Goal: Information Seeking & Learning: Learn about a topic

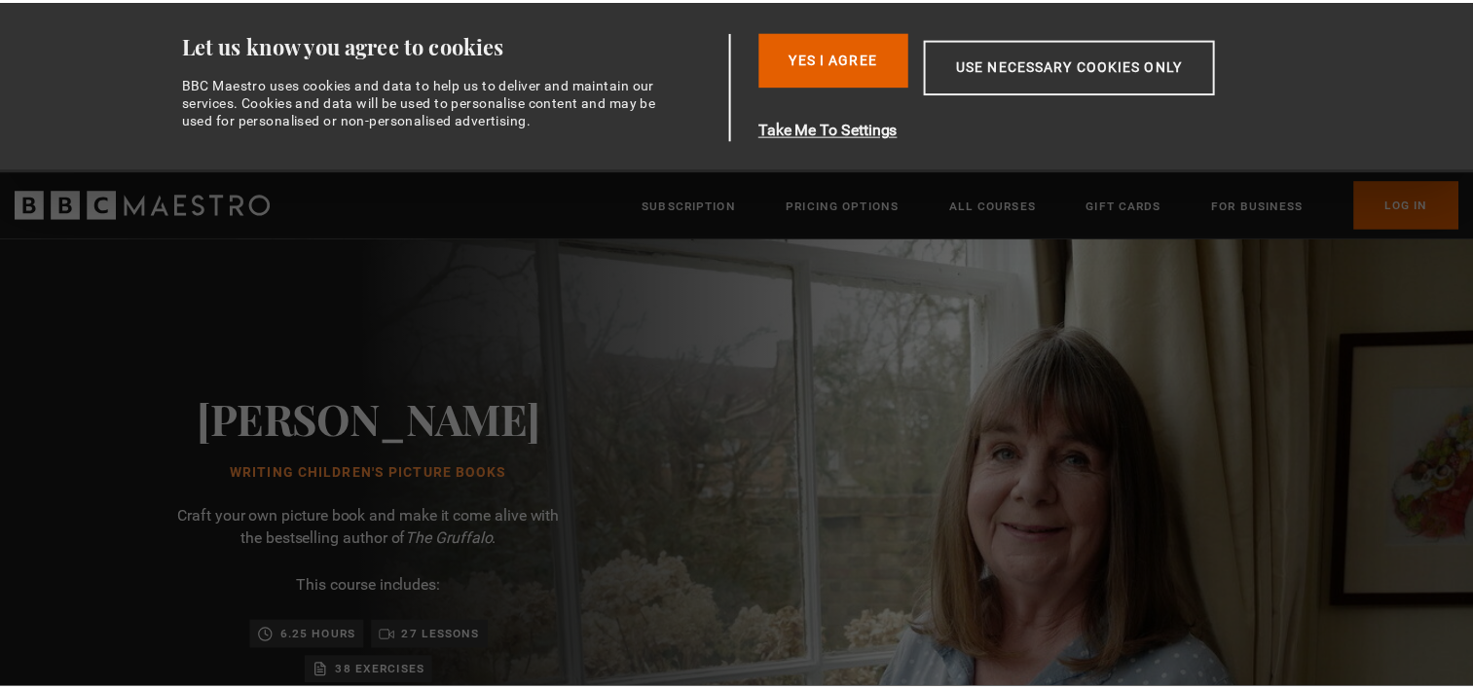
scroll to position [0, 254]
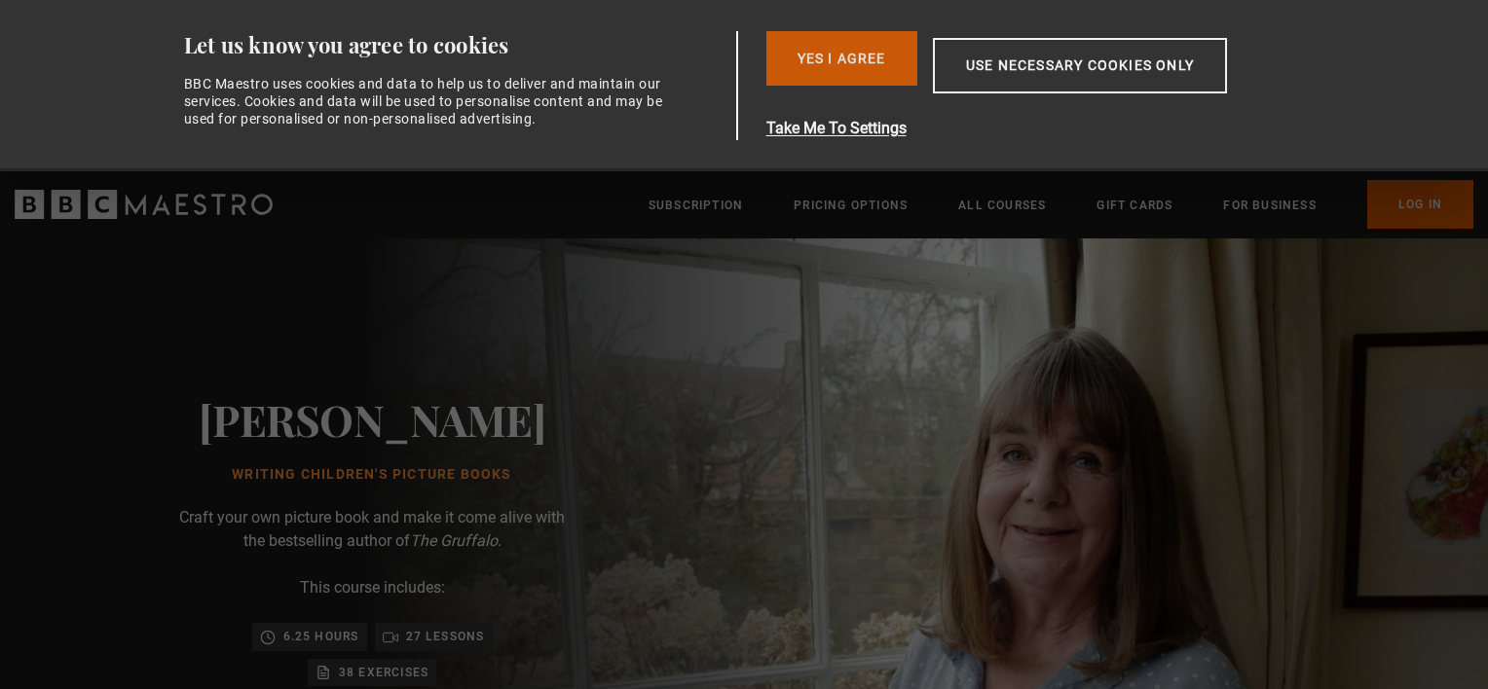
click at [857, 41] on button "Yes I Agree" at bounding box center [841, 58] width 151 height 55
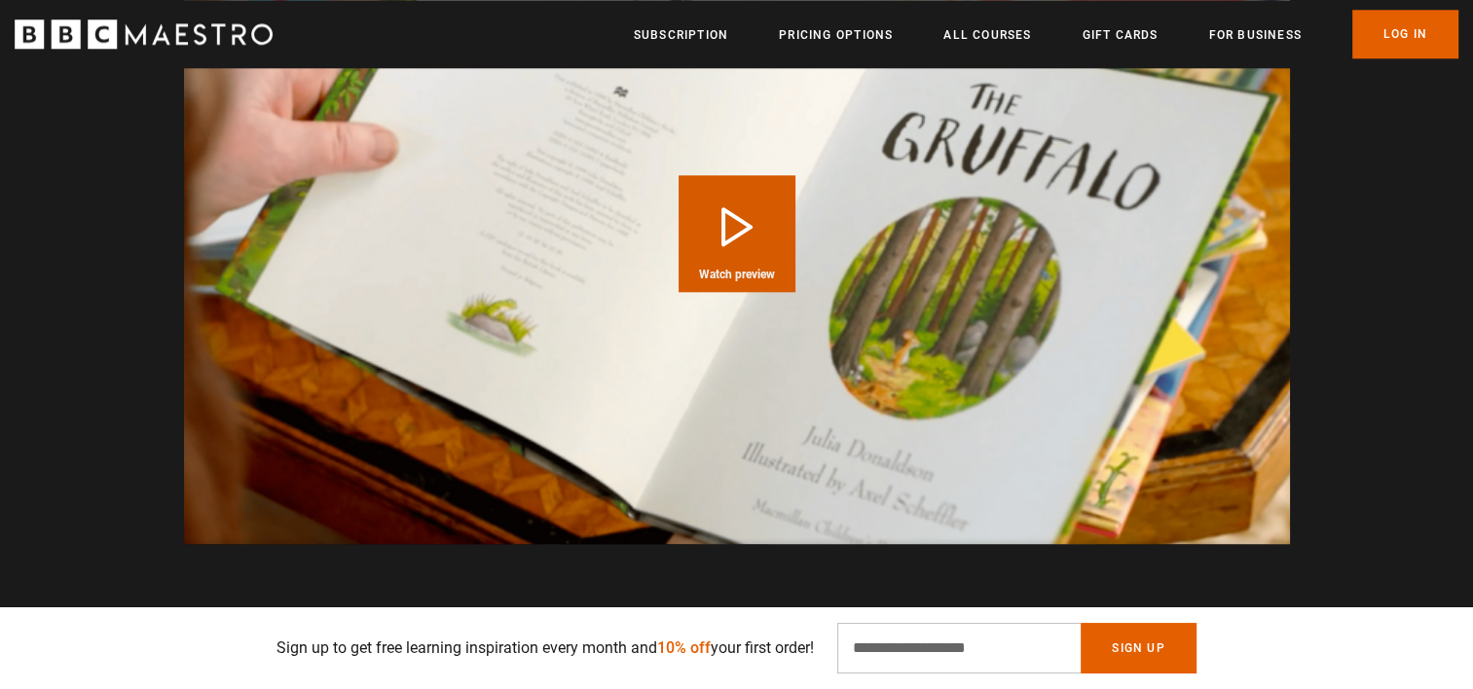
scroll to position [0, 510]
click at [670, 288] on video "Video Player" at bounding box center [737, 233] width 1106 height 622
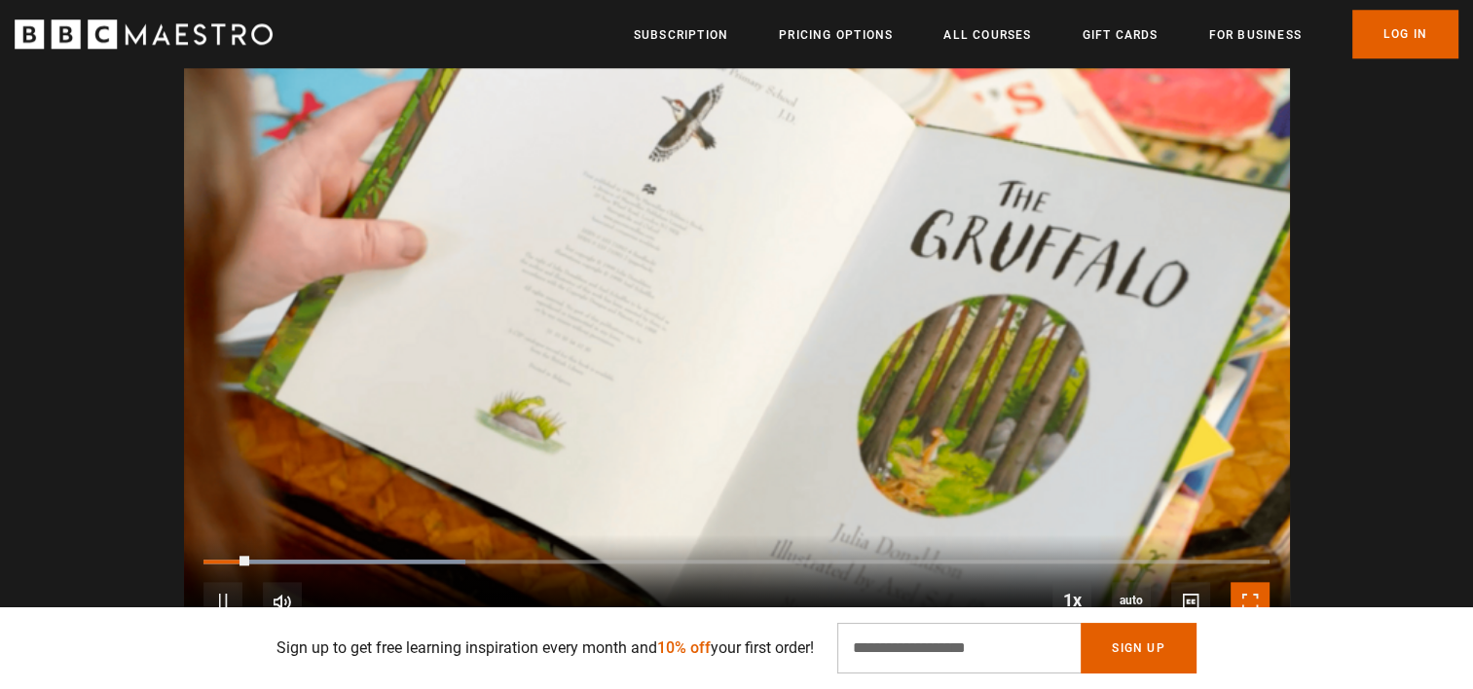
click at [1246, 582] on span "Video Player" at bounding box center [1250, 601] width 39 height 39
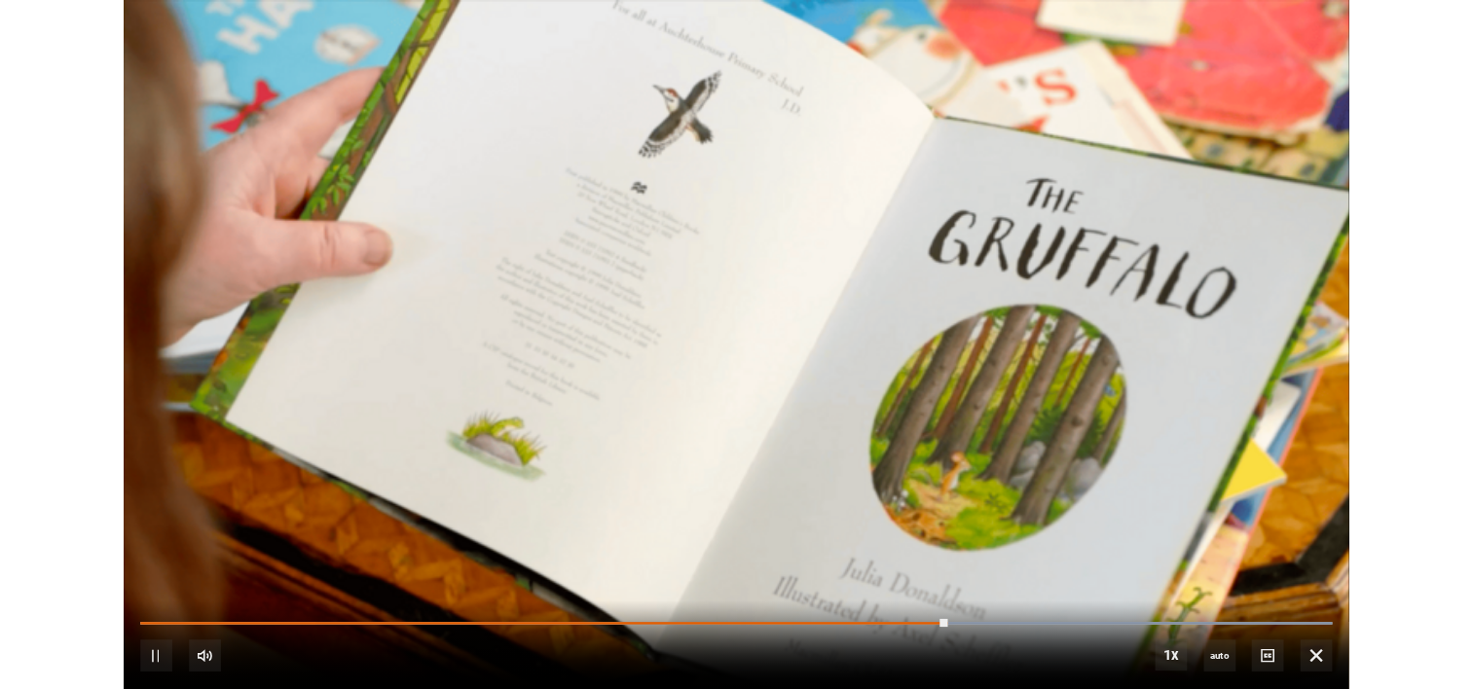
scroll to position [0, 2295]
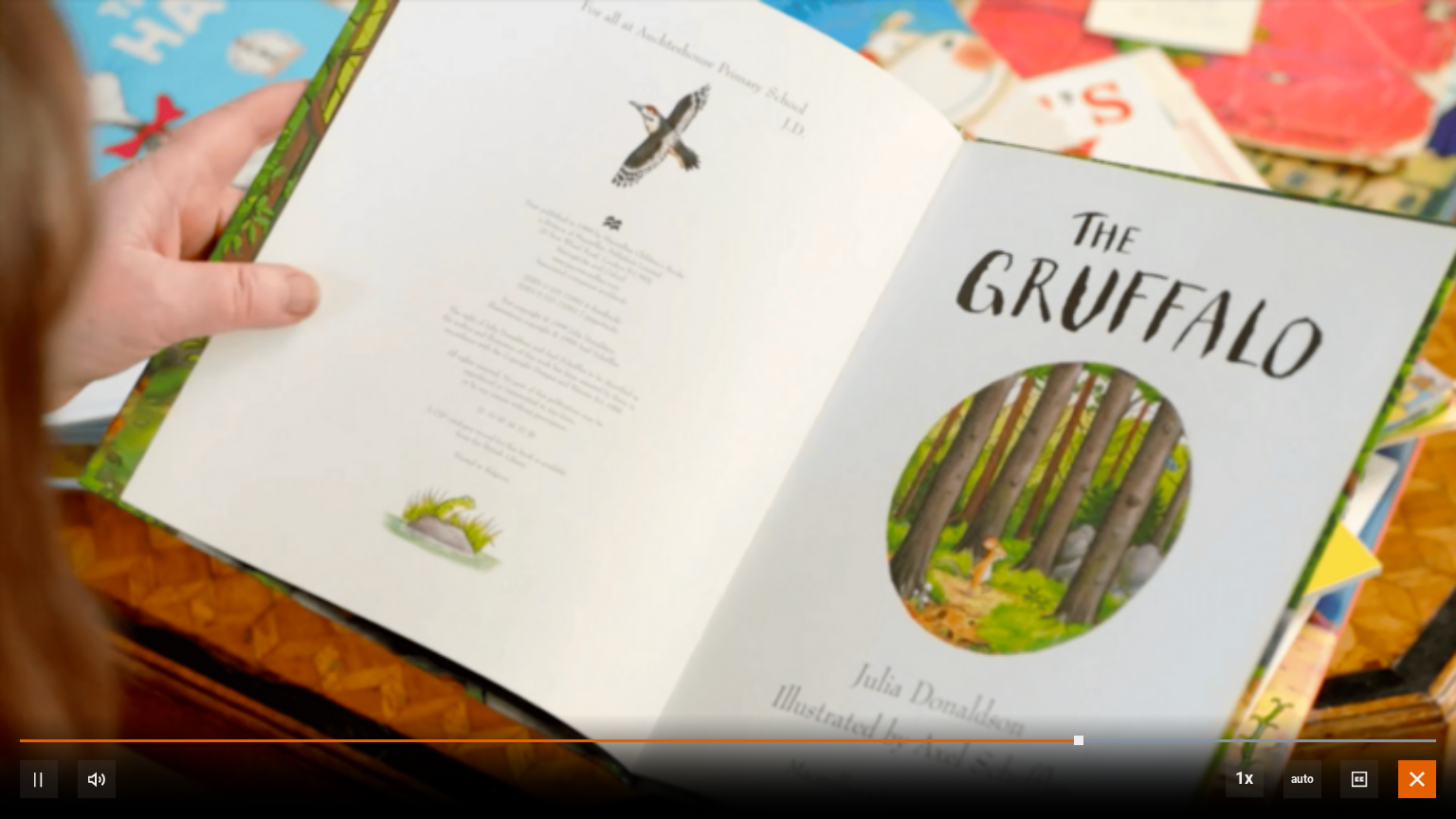
click at [1429, 670] on span "Video Player" at bounding box center [1417, 779] width 38 height 38
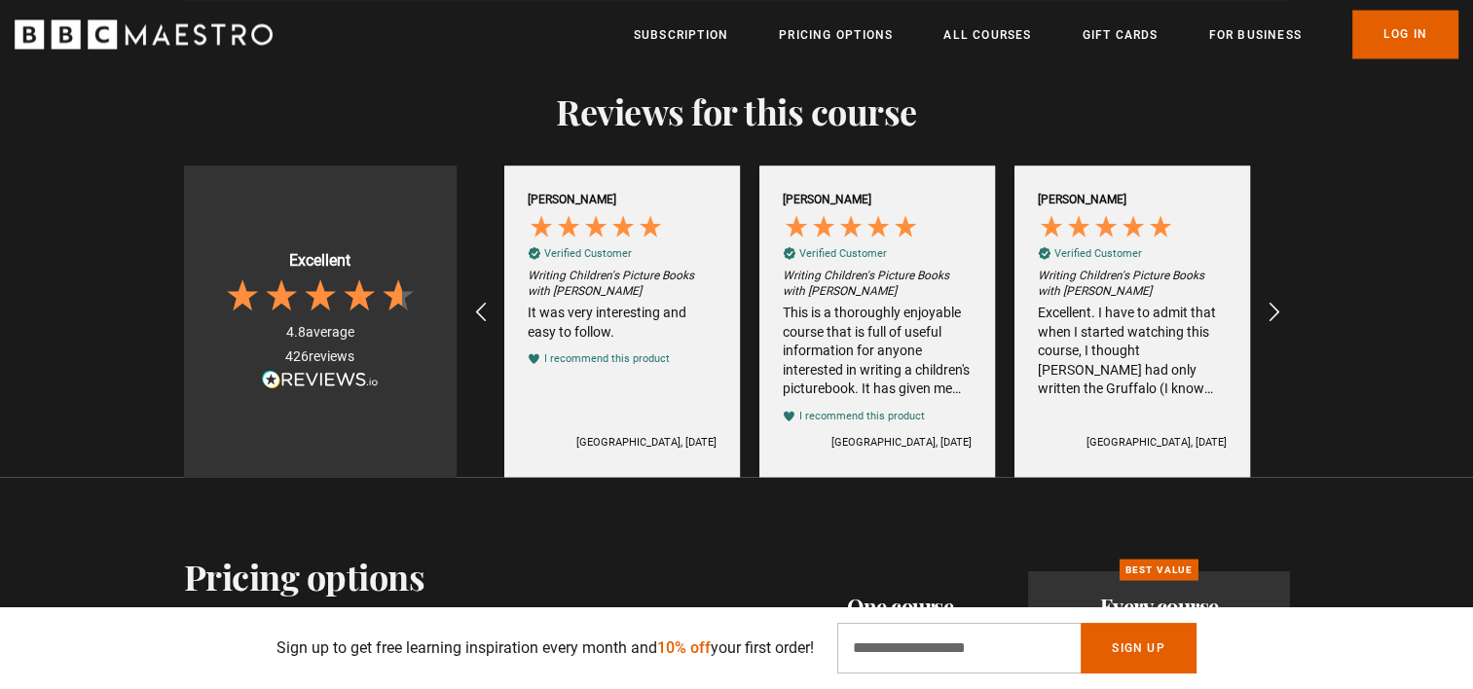
scroll to position [3617, 0]
click at [1281, 297] on icon "REVIEWS.io Carousel Scroll Right" at bounding box center [1274, 310] width 27 height 27
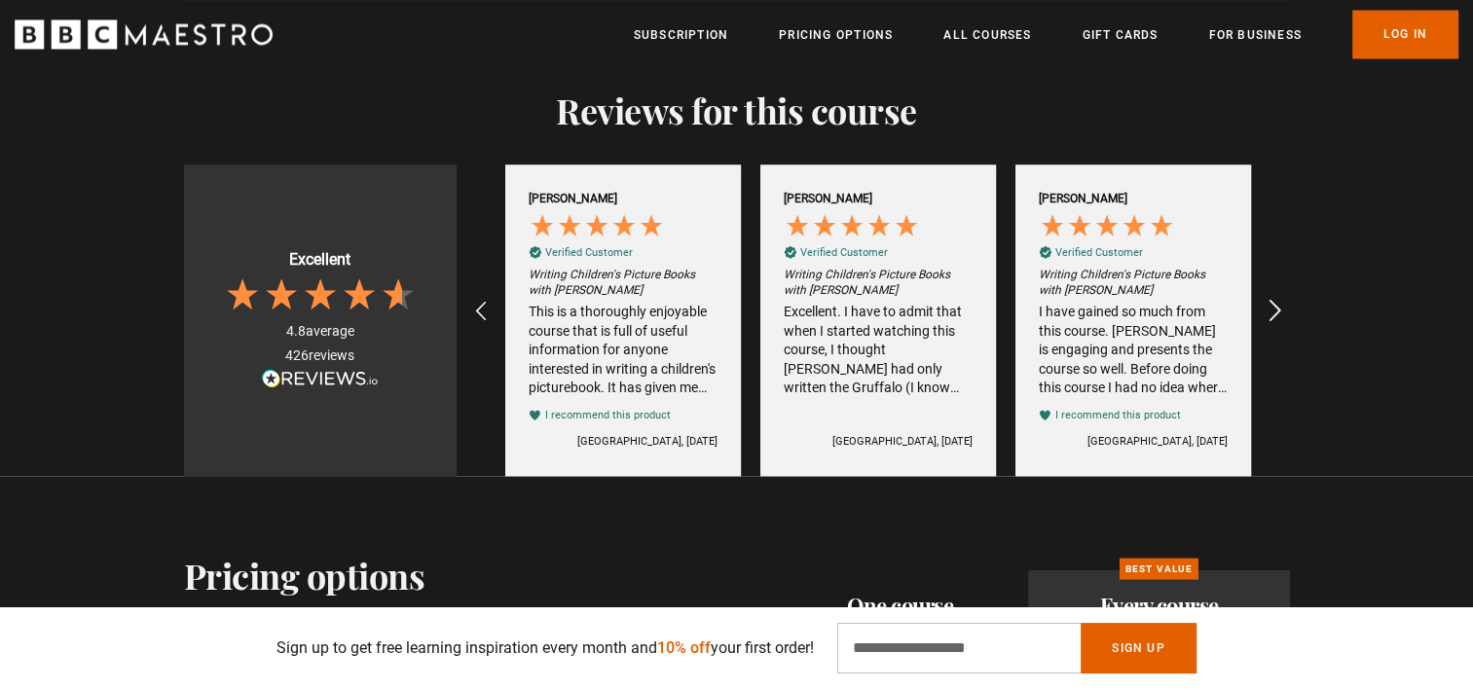
click at [1281, 297] on icon "REVIEWS.io Carousel Scroll Right" at bounding box center [1274, 310] width 27 height 27
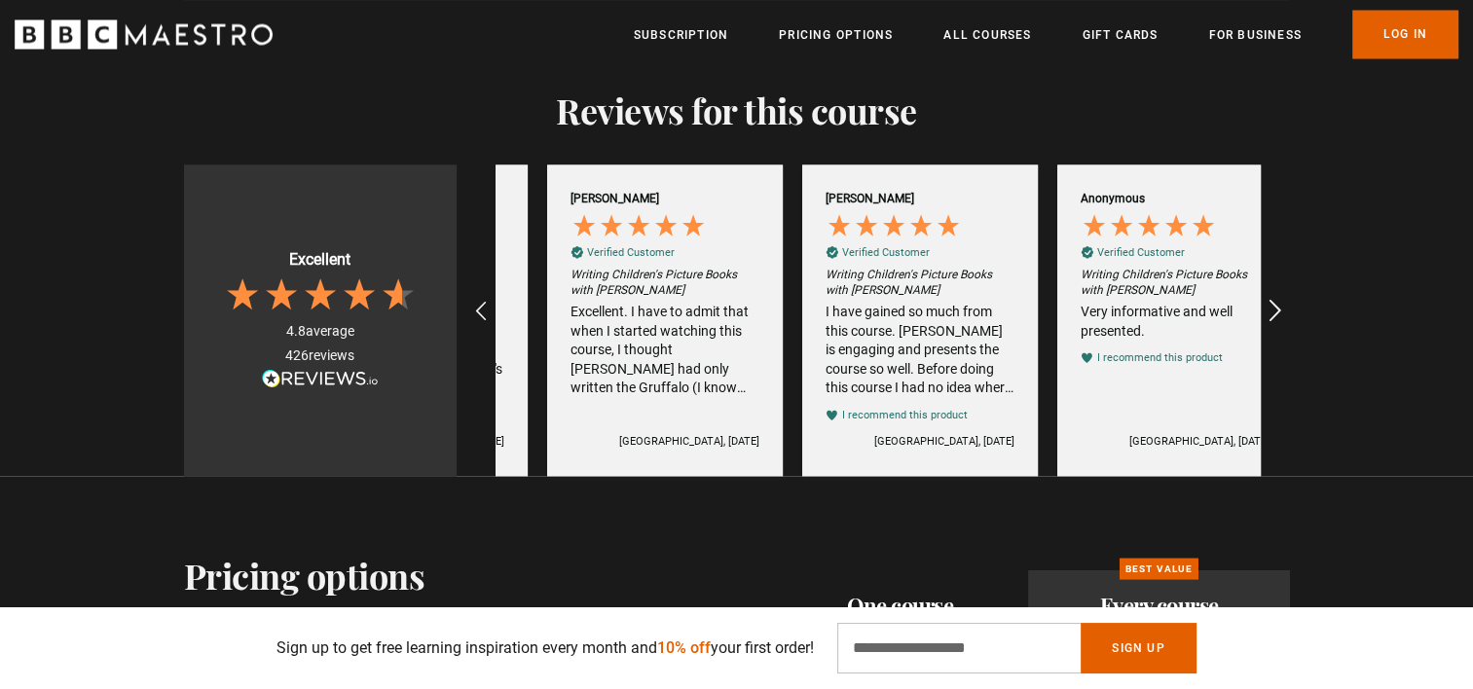
scroll to position [0, 4081]
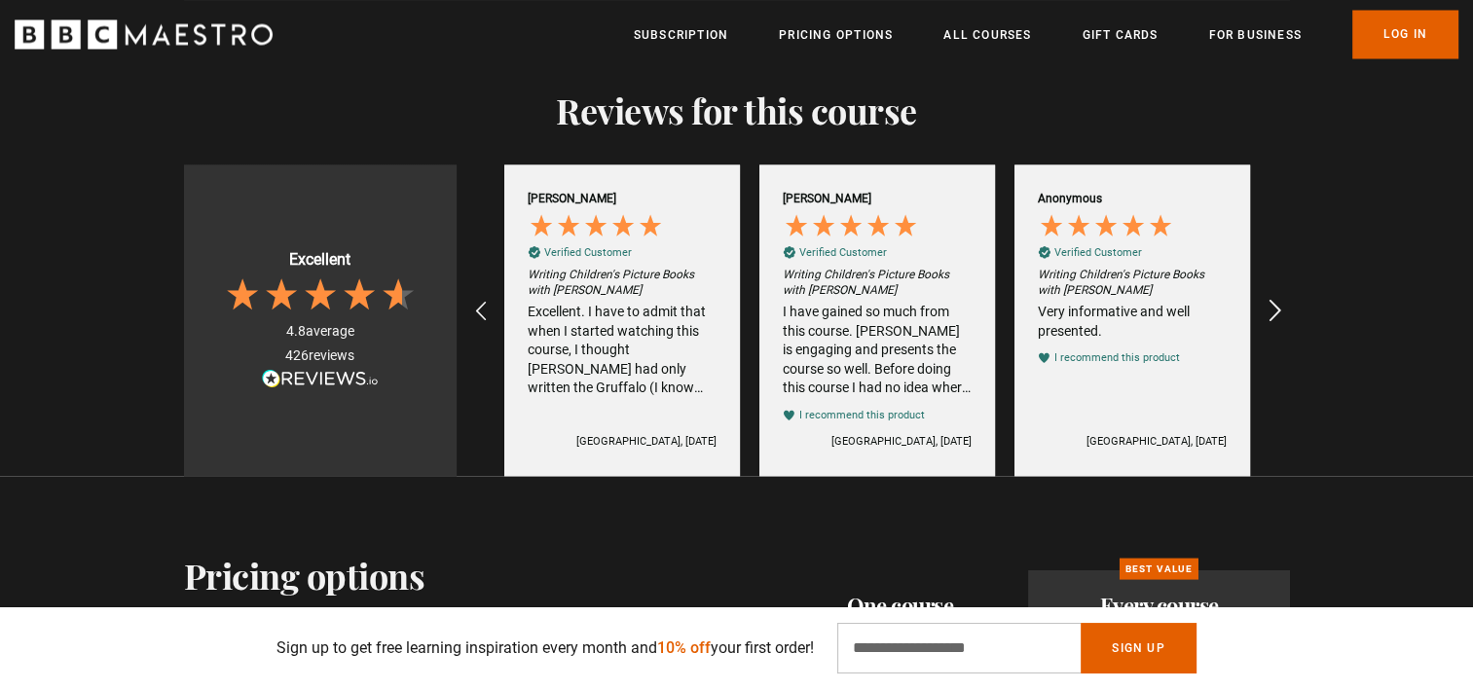
click at [1281, 297] on icon "REVIEWS.io Carousel Scroll Right" at bounding box center [1274, 310] width 27 height 27
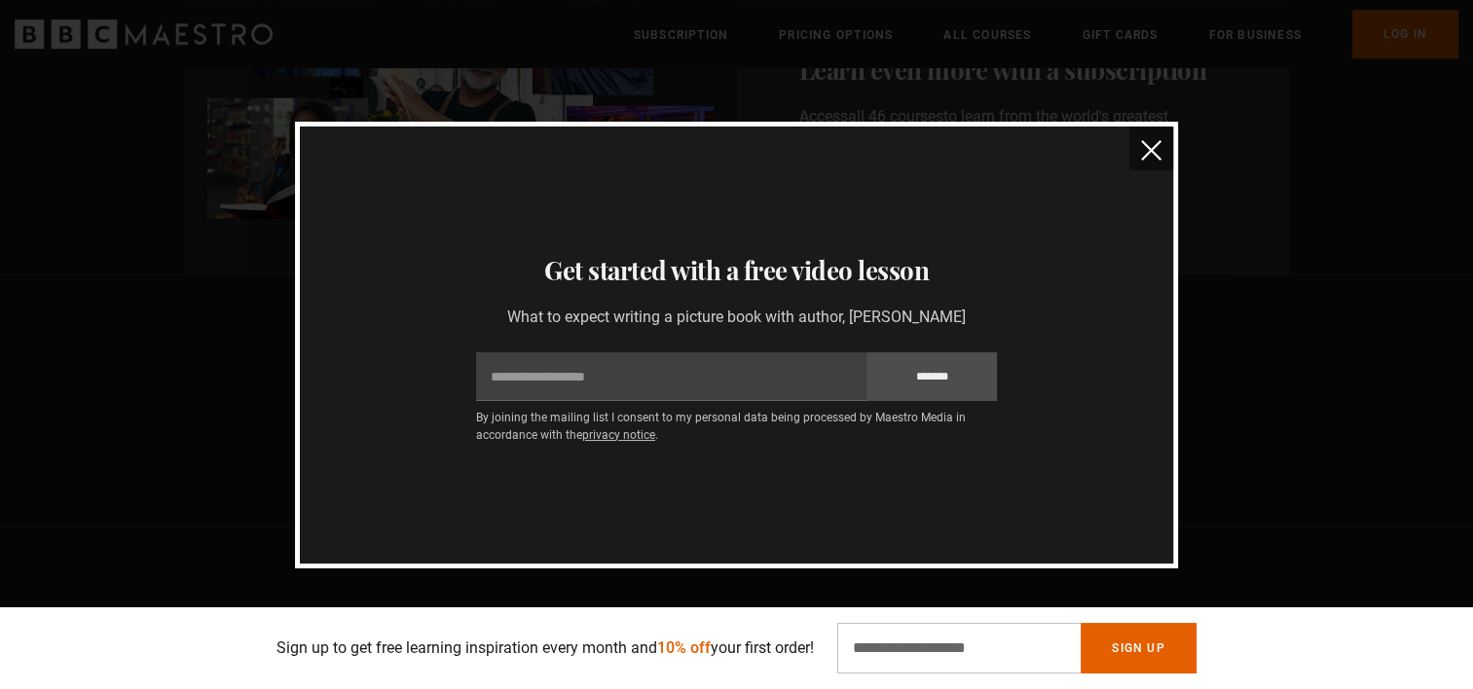
scroll to position [1166, 0]
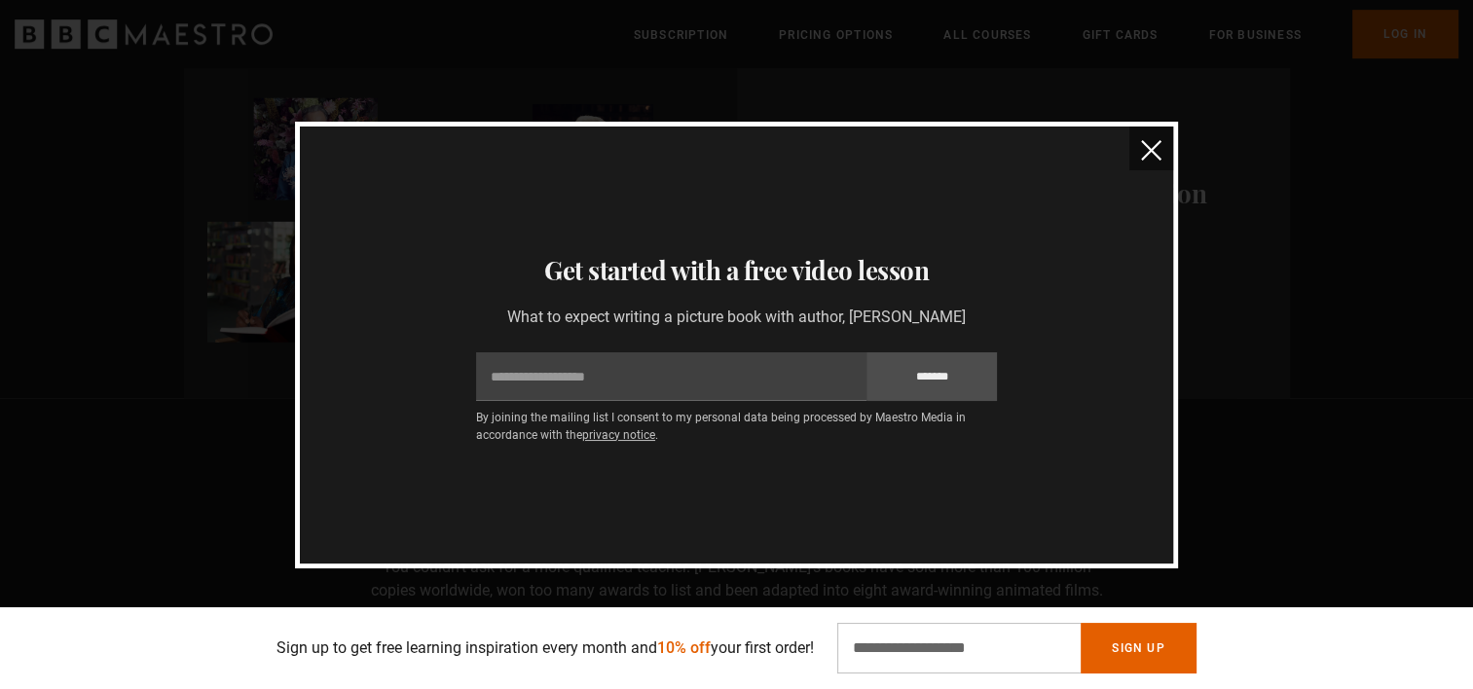
click at [1149, 131] on button "close" at bounding box center [1151, 149] width 44 height 44
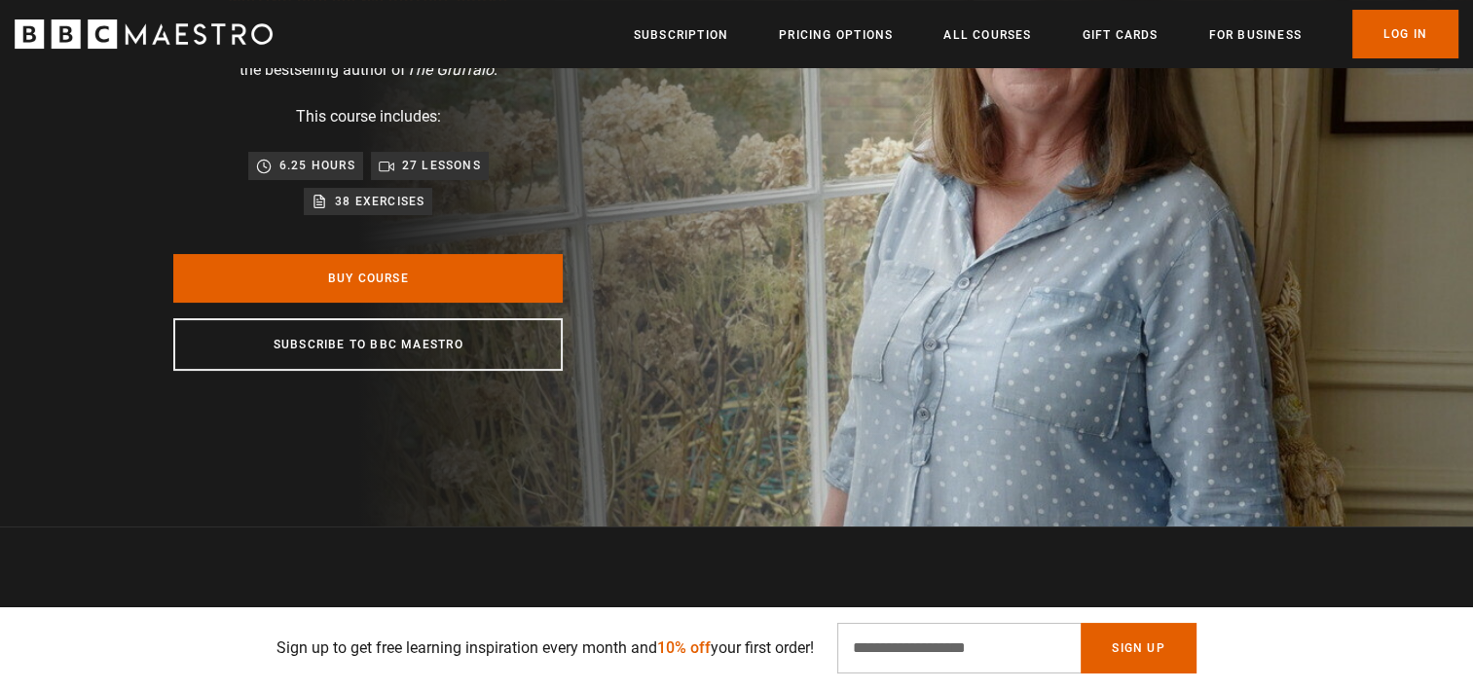
scroll to position [0, 0]
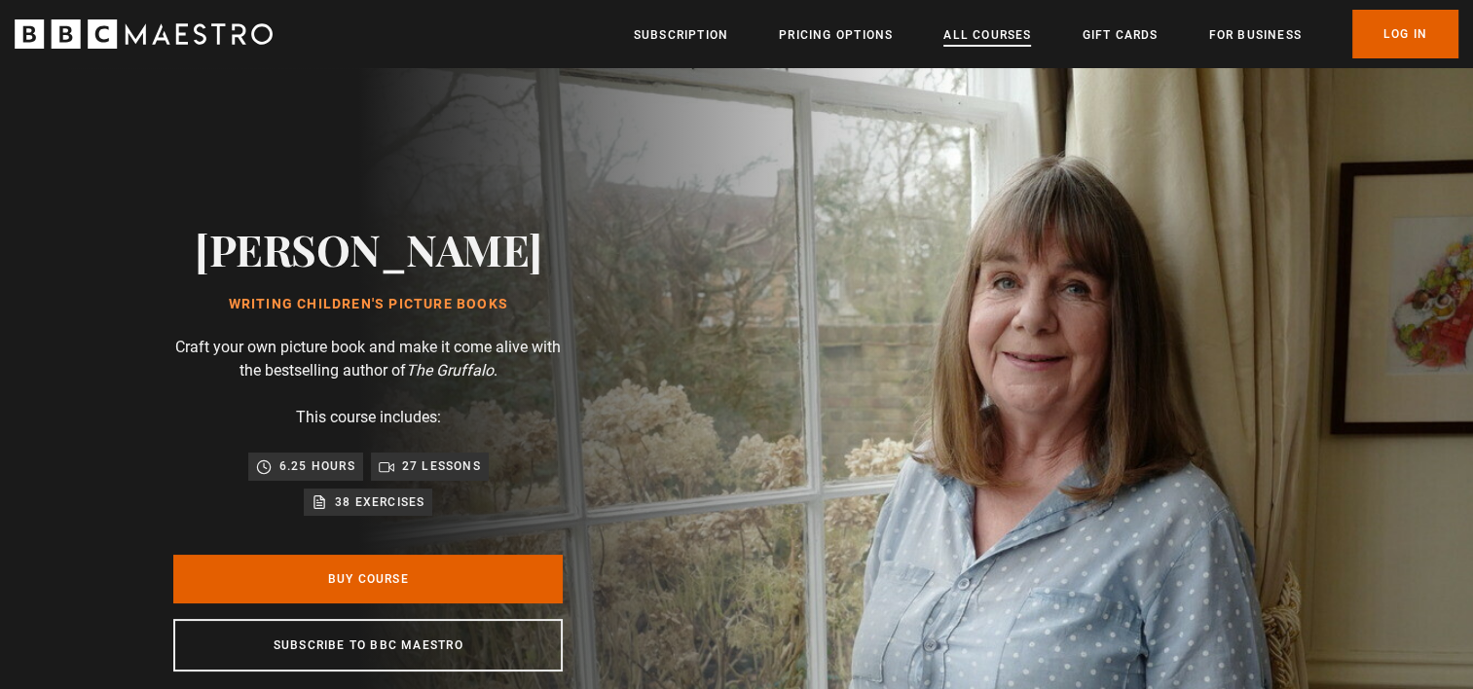
click at [997, 31] on link "All Courses" at bounding box center [987, 34] width 88 height 19
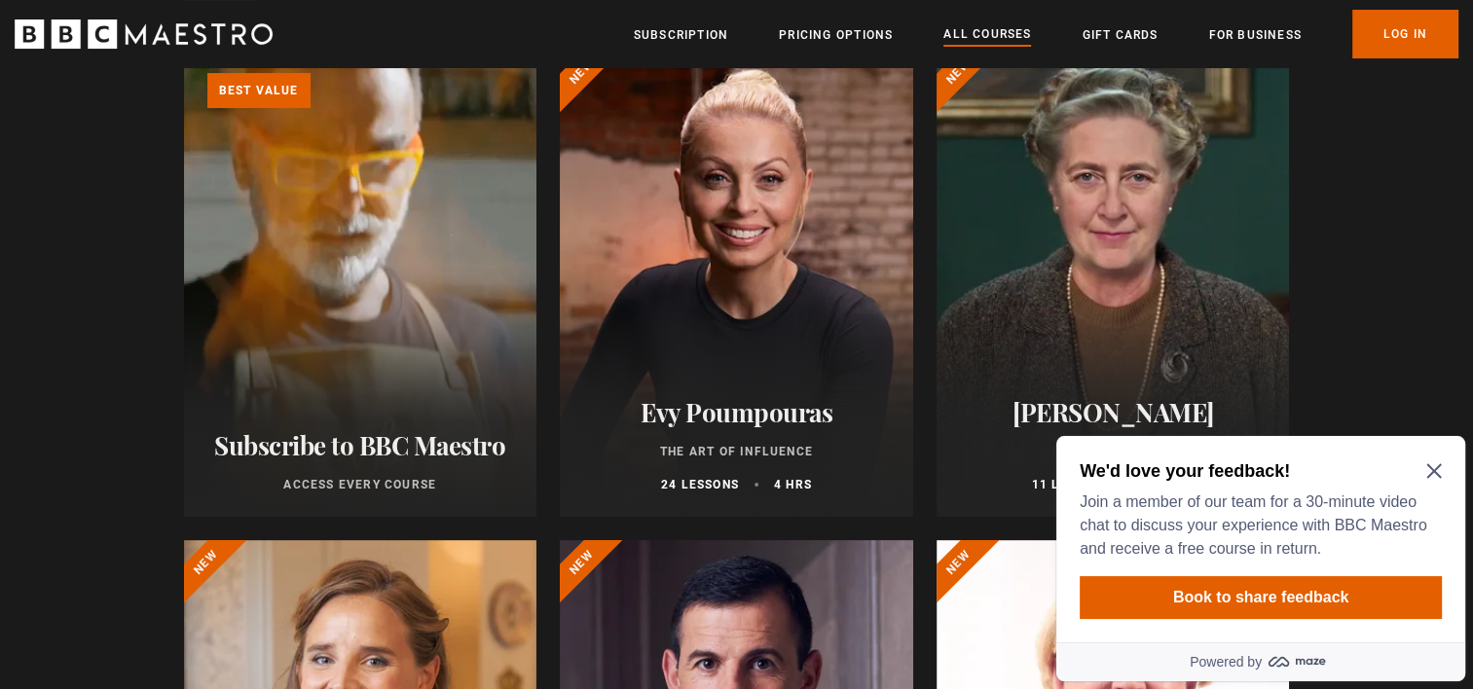
click at [1438, 469] on icon "Close Maze Prompt" at bounding box center [1434, 471] width 16 height 16
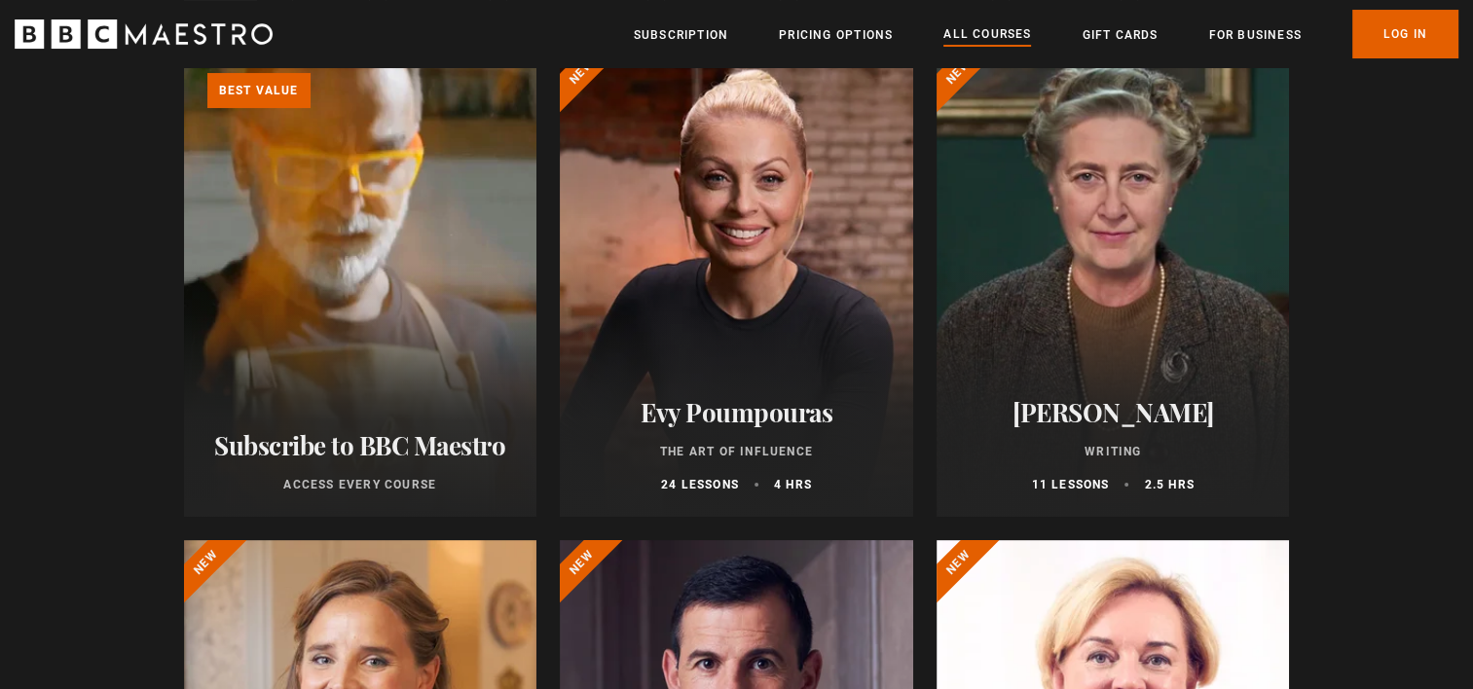
click at [803, 349] on div at bounding box center [736, 283] width 353 height 467
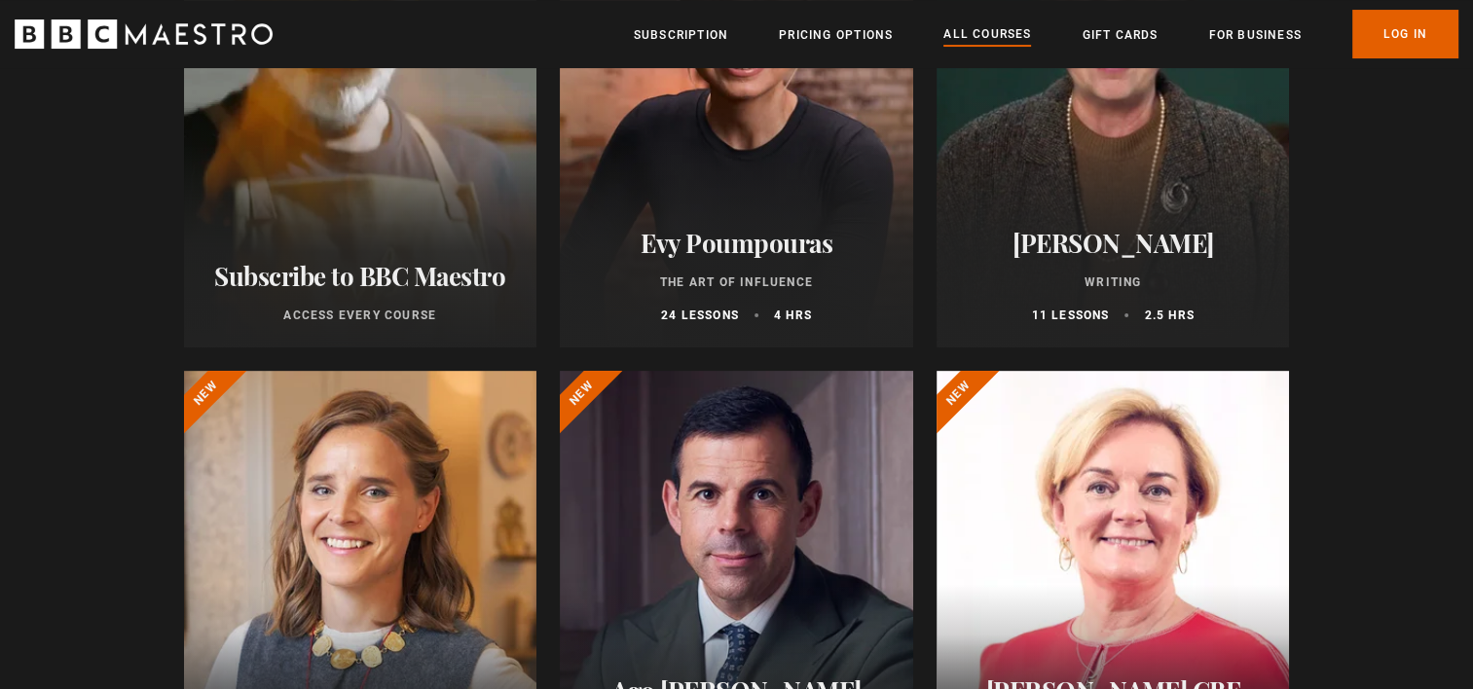
scroll to position [397, 0]
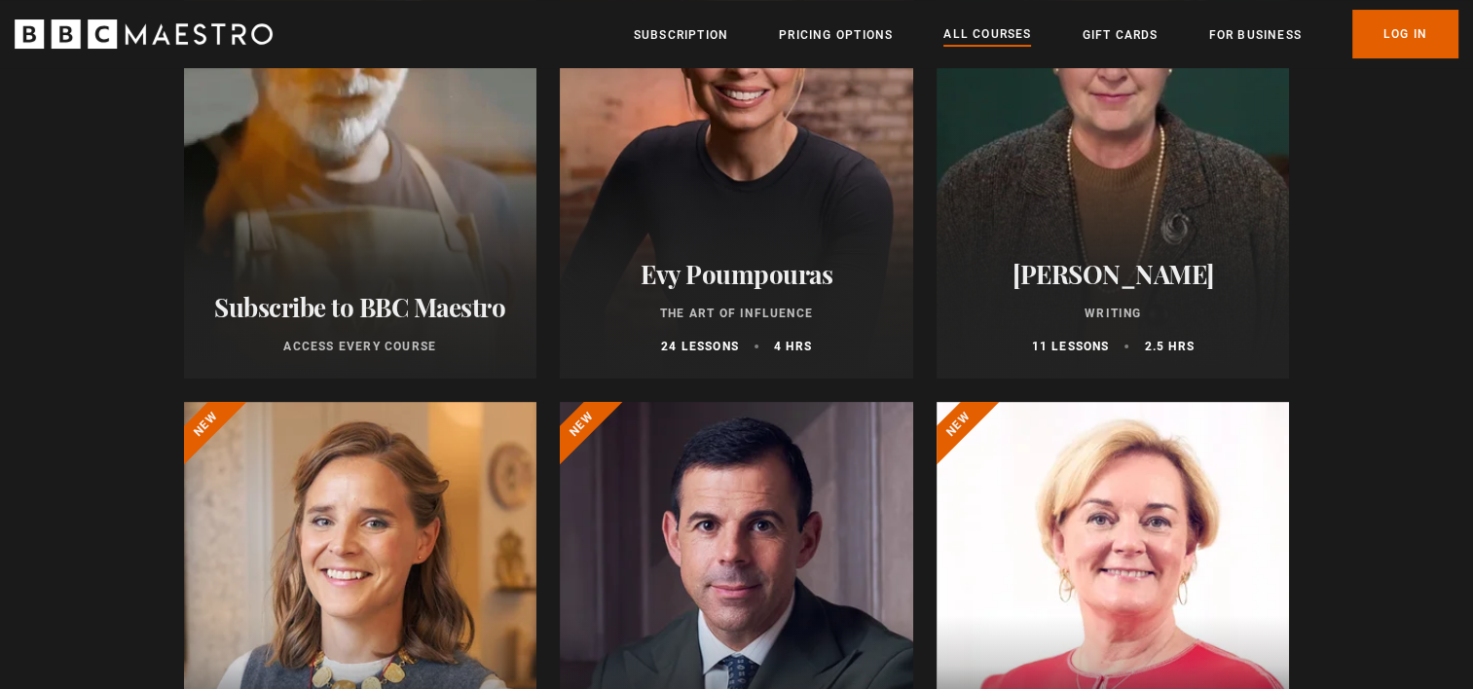
click at [1082, 187] on div at bounding box center [1113, 144] width 353 height 467
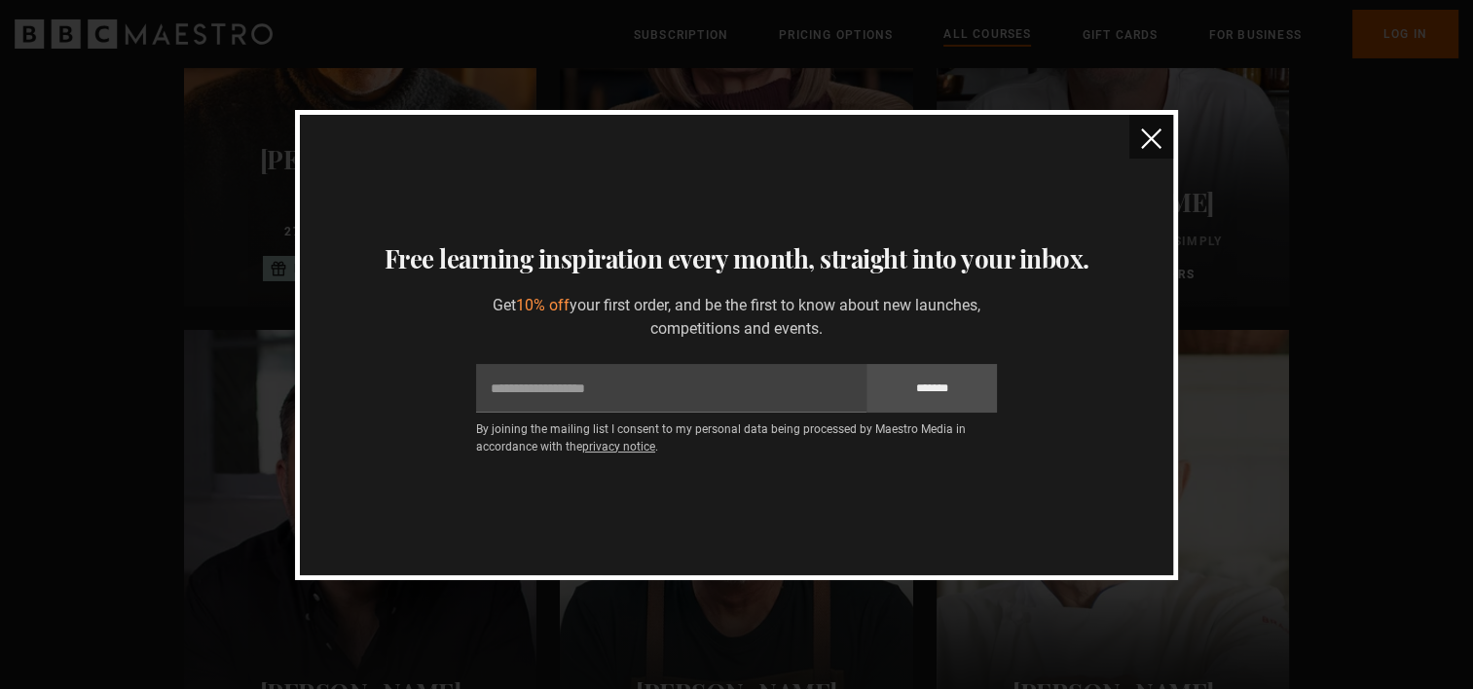
scroll to position [6599, 0]
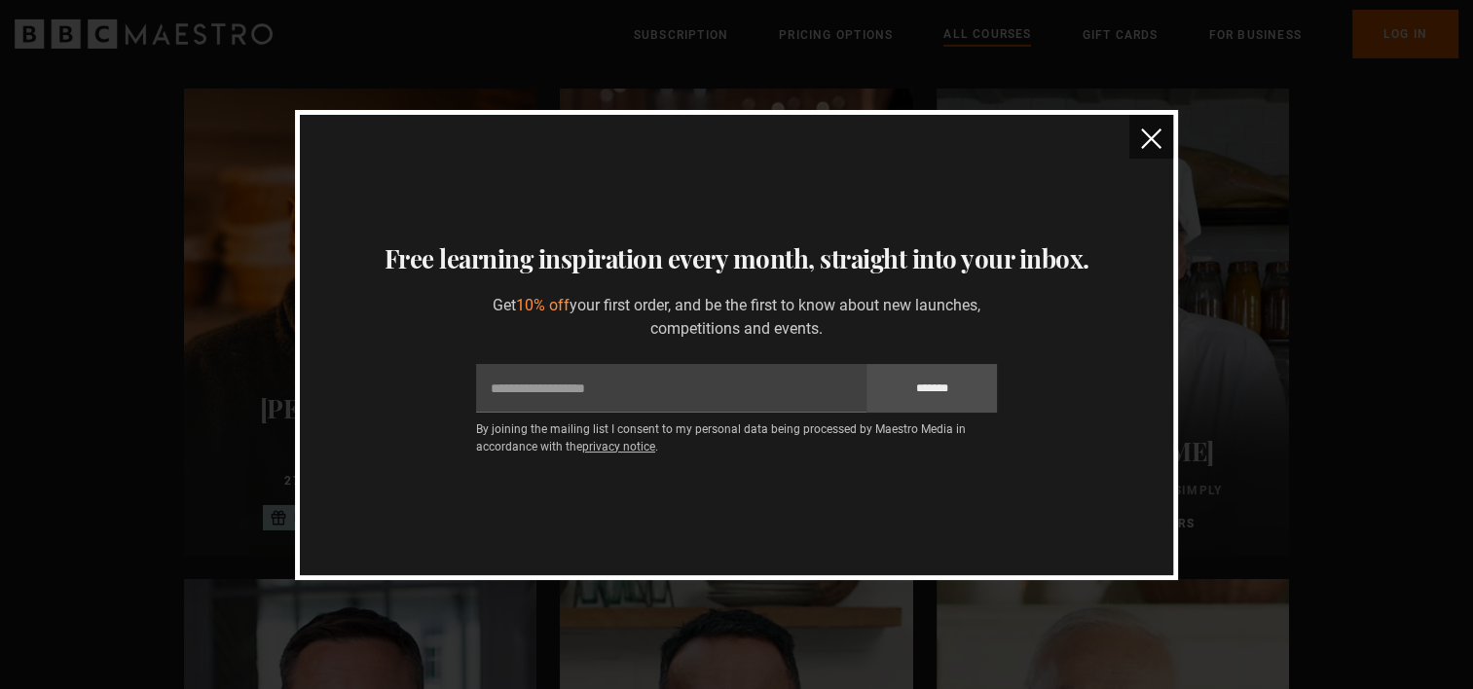
click at [1145, 134] on img "close" at bounding box center [1151, 139] width 20 height 20
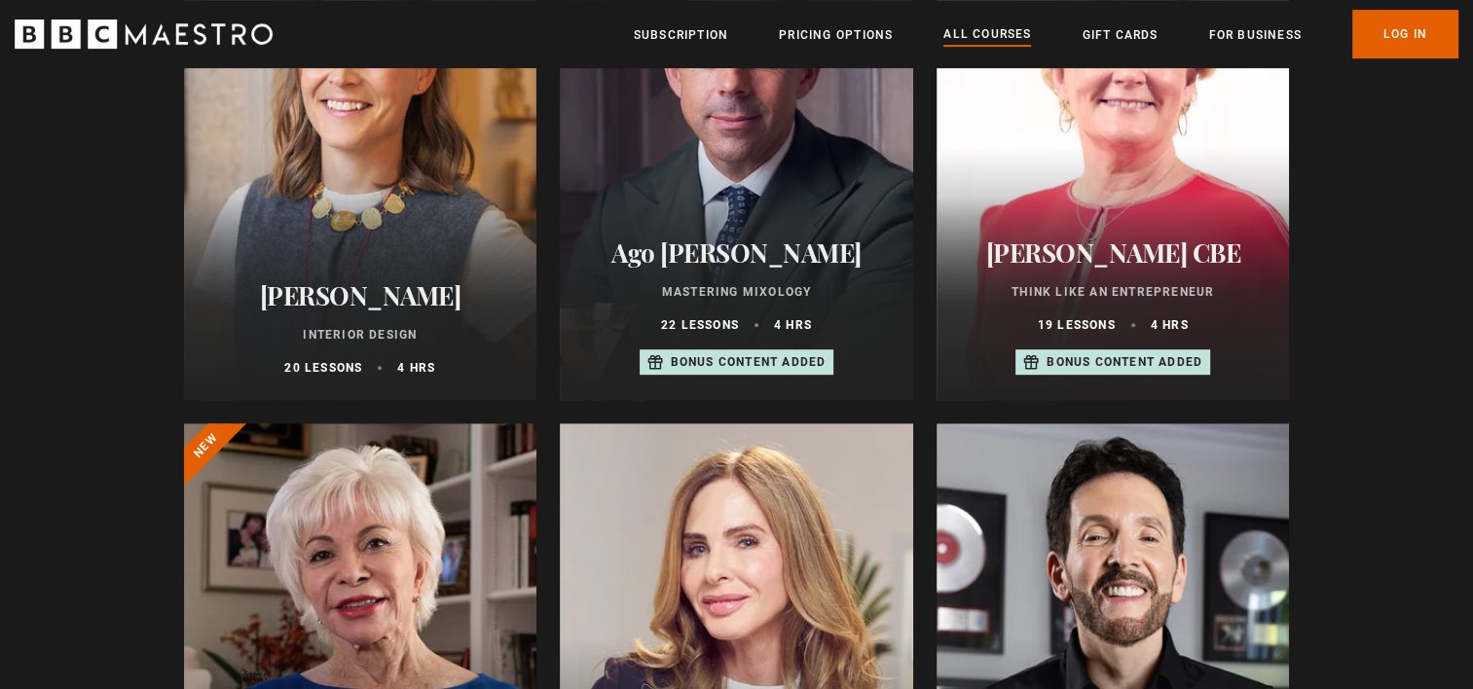
scroll to position [0, 0]
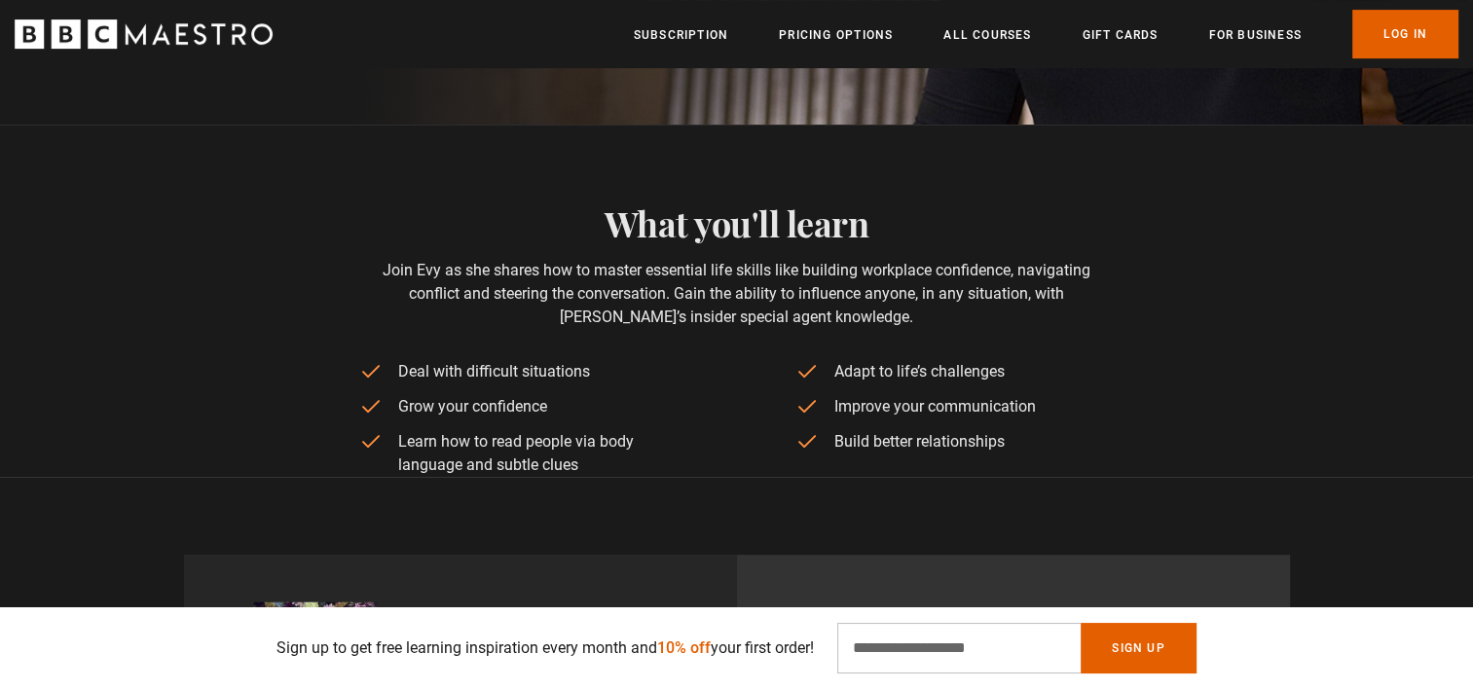
scroll to position [740, 0]
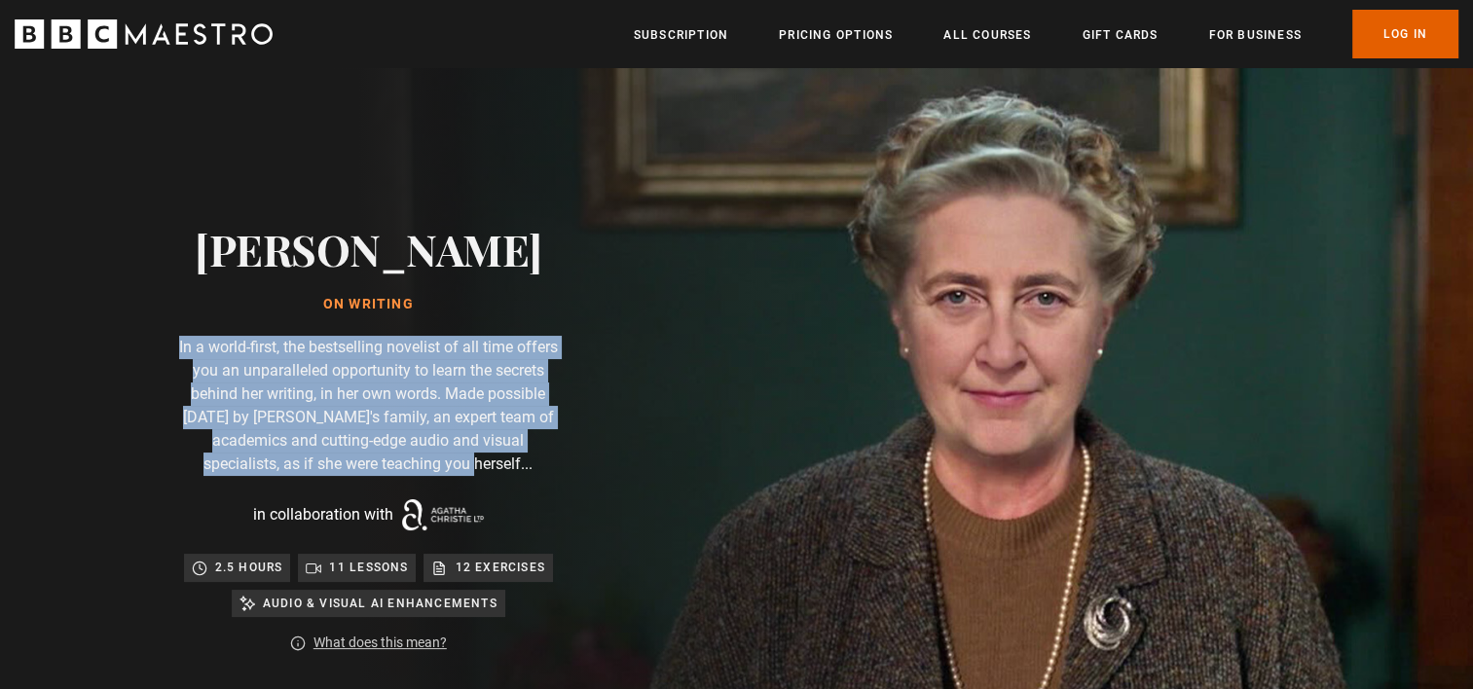
drag, startPoint x: 173, startPoint y: 347, endPoint x: 456, endPoint y: 478, distance: 311.4
click at [456, 478] on div "Agatha Christie On writing In a world-first, the bestselling novelist of all ti…" at bounding box center [367, 516] width 623 height 897
drag, startPoint x: 456, startPoint y: 478, endPoint x: 394, endPoint y: 457, distance: 65.0
click at [394, 457] on p "In a world-first, the bestselling novelist of all time offers you an unparallel…" at bounding box center [367, 406] width 389 height 140
click at [385, 442] on p "In a world-first, the bestselling novelist of all time offers you an unparallel…" at bounding box center [367, 406] width 389 height 140
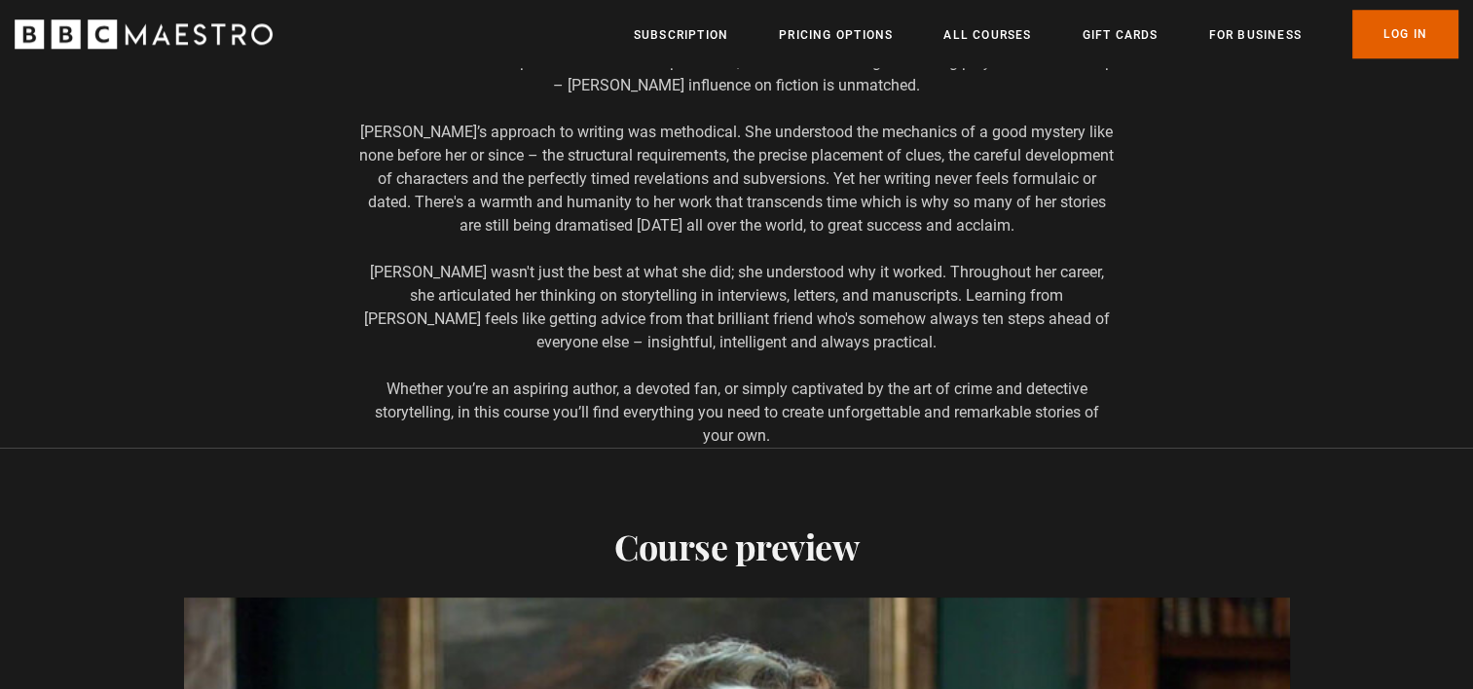
scroll to position [2391, 0]
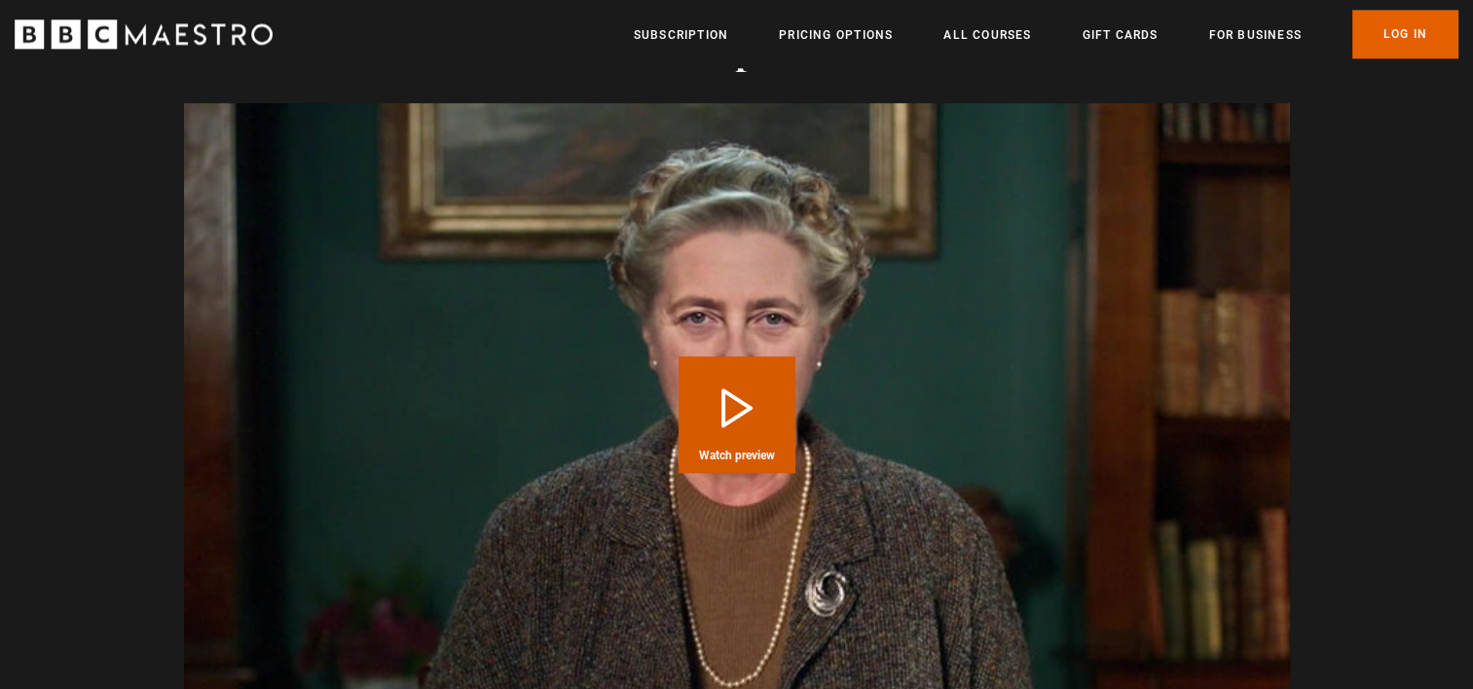
click at [709, 413] on button "Play Course overview for Writing with Agatha Christie Watch preview" at bounding box center [737, 414] width 117 height 117
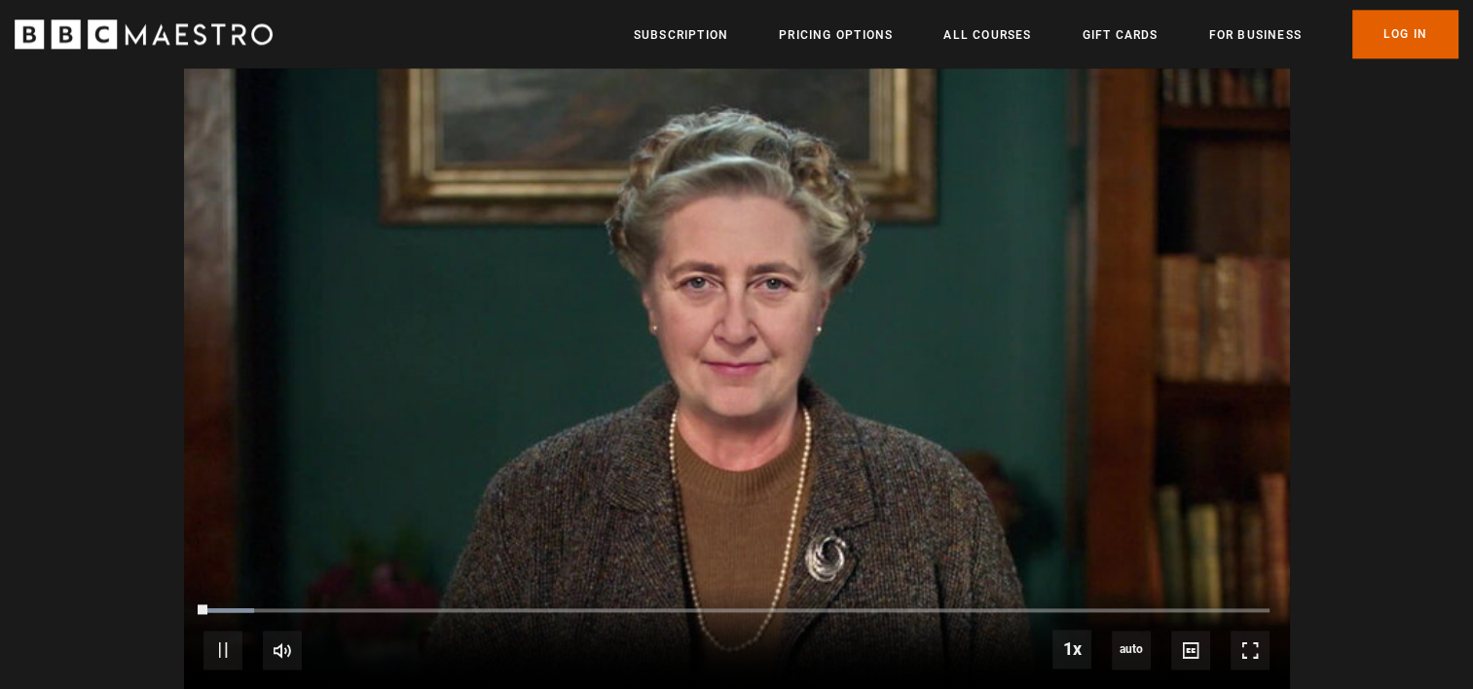
scroll to position [0, 254]
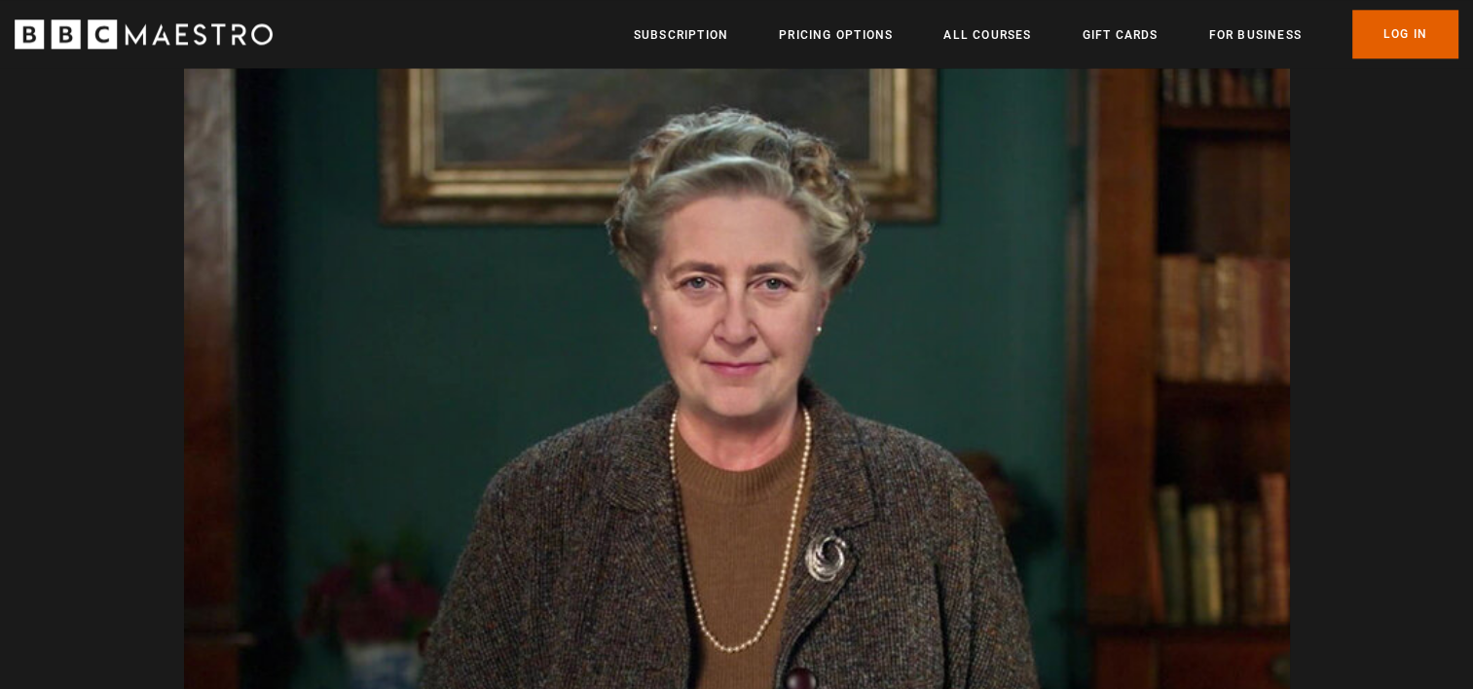
click at [709, 413] on video "Video Player" at bounding box center [737, 379] width 1106 height 622
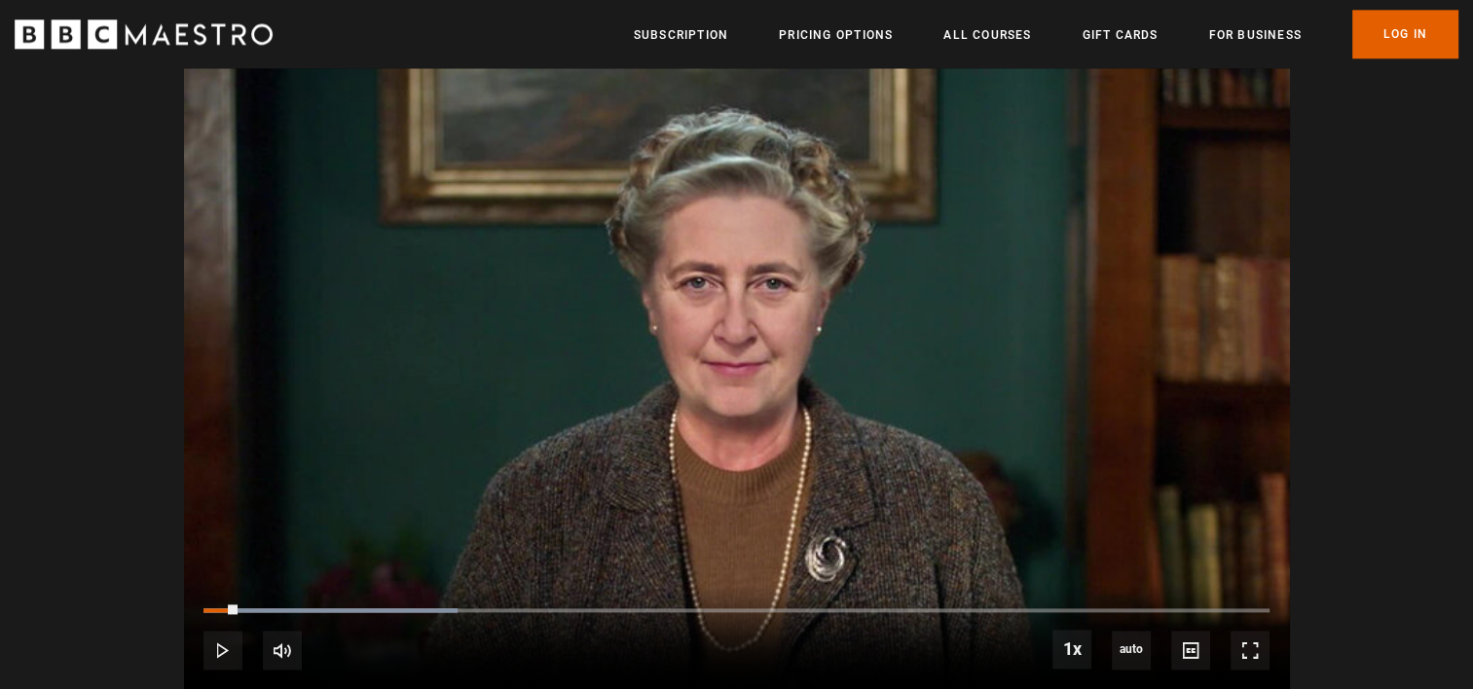
click at [709, 413] on video "Video Player" at bounding box center [737, 379] width 1106 height 622
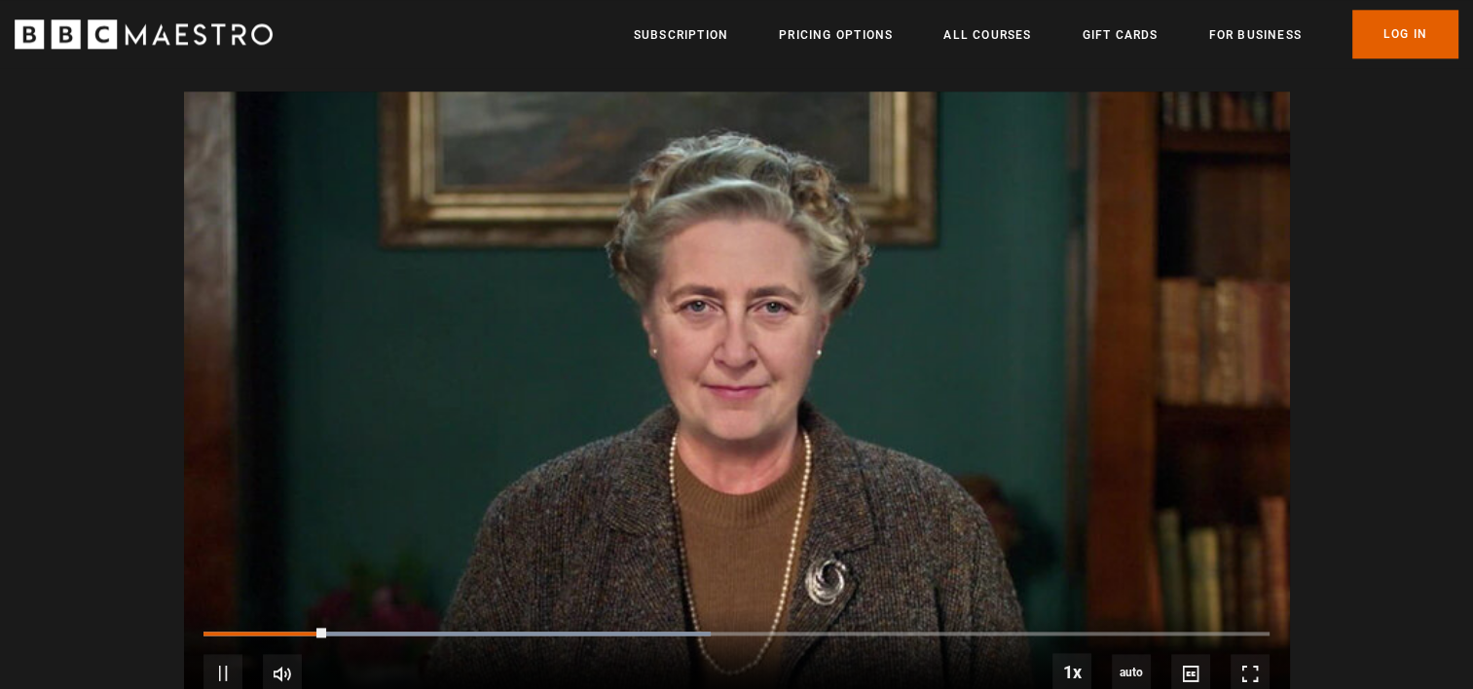
scroll to position [2403, 0]
